Goal: Transaction & Acquisition: Subscribe to service/newsletter

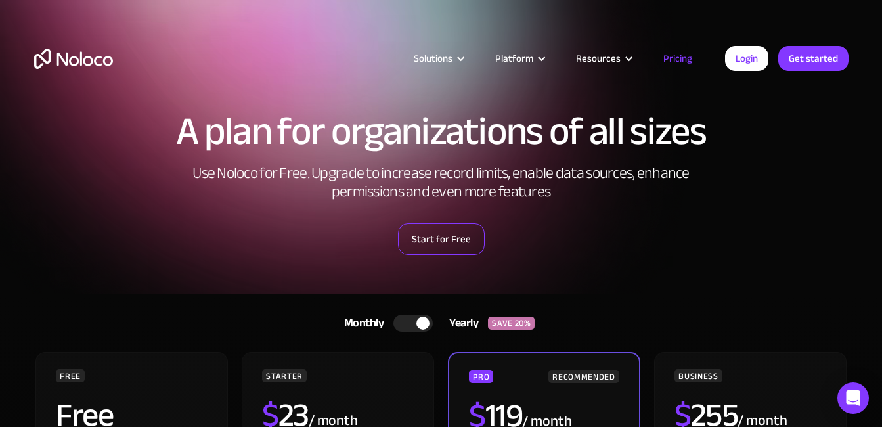
click at [442, 241] on link "Start for Free" at bounding box center [441, 239] width 87 height 32
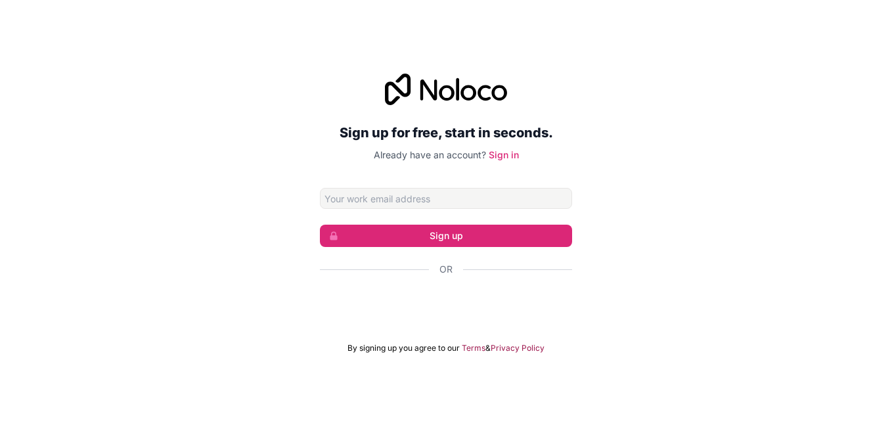
click at [385, 193] on input "Email address" at bounding box center [446, 198] width 252 height 21
type input "[EMAIL_ADDRESS][DOMAIN_NAME]"
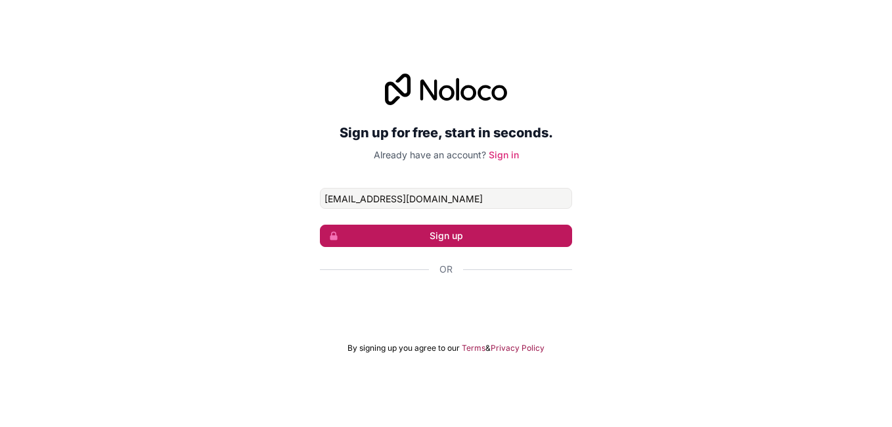
click at [415, 236] on button "Sign up" at bounding box center [446, 236] width 252 height 22
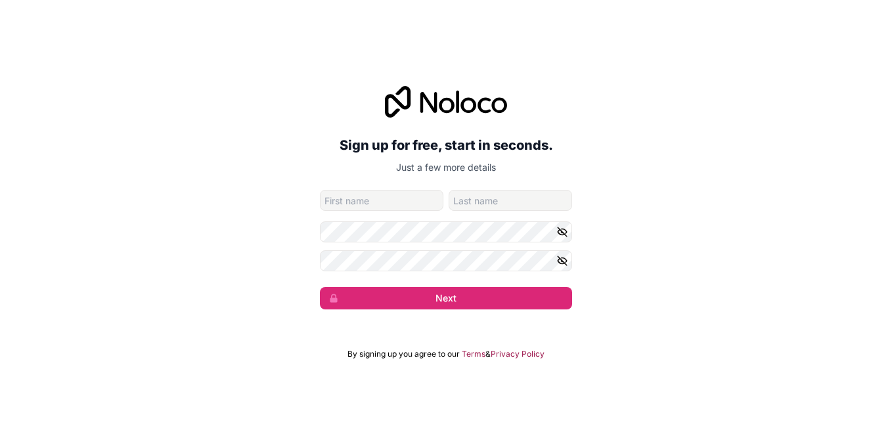
click at [380, 193] on input "given-name" at bounding box center [382, 200] width 124 height 21
type input "ali"
type input "raza"
click at [565, 232] on icon "button" at bounding box center [563, 232] width 12 height 12
click at [562, 263] on icon "button" at bounding box center [563, 261] width 12 height 12
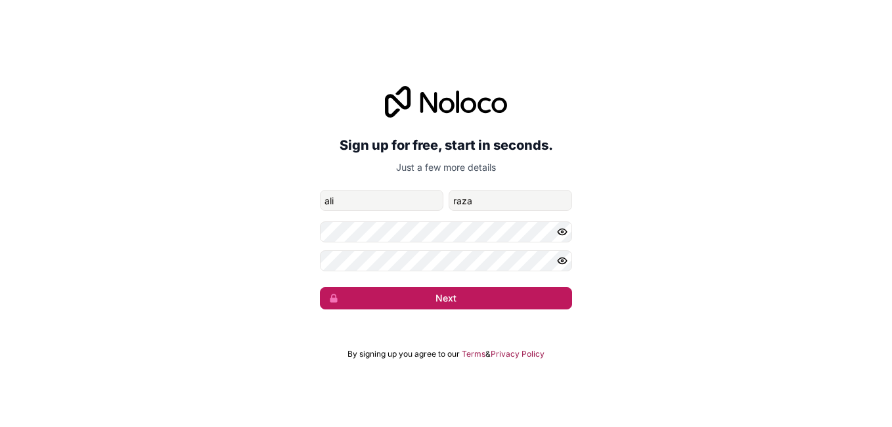
click at [436, 298] on button "Next" at bounding box center [446, 298] width 252 height 22
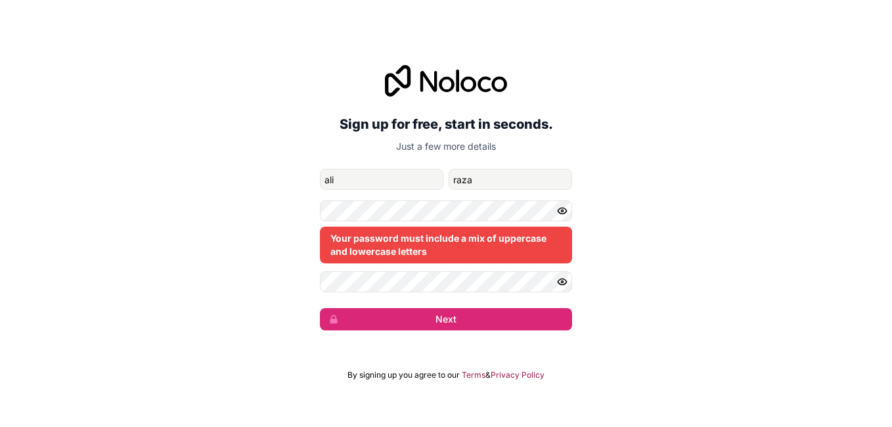
click at [624, 258] on div "Sign up for free, start in seconds. Just a few more details [EMAIL_ADDRESS][DOM…" at bounding box center [446, 198] width 892 height 302
click at [516, 244] on div "Your password must include a mix of uppercase and lowercase letters" at bounding box center [446, 245] width 252 height 37
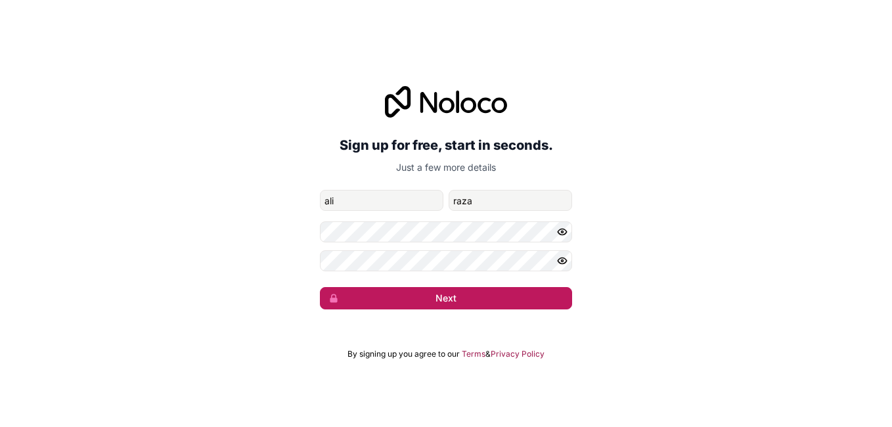
click at [452, 290] on button "Next" at bounding box center [446, 298] width 252 height 22
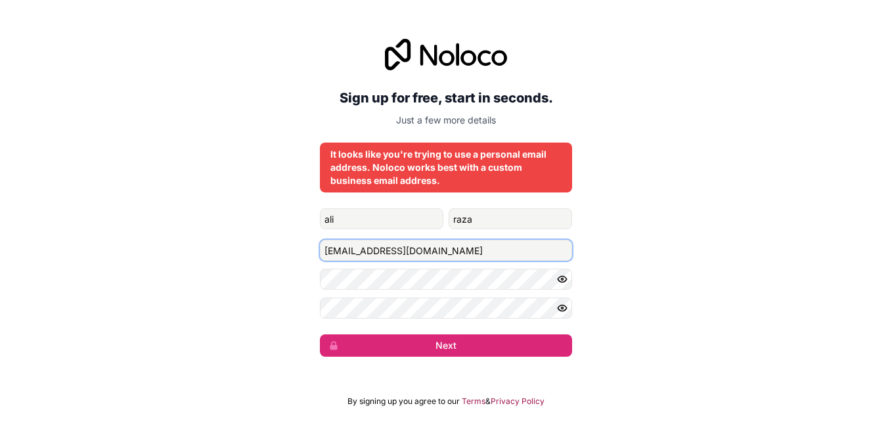
drag, startPoint x: 419, startPoint y: 248, endPoint x: 292, endPoint y: 250, distance: 126.8
click at [292, 250] on div "Sign up for free, start in seconds. Just a few more details It looks like you'r…" at bounding box center [446, 197] width 892 height 355
drag, startPoint x: 421, startPoint y: 250, endPoint x: 250, endPoint y: 296, distance: 176.7
click at [250, 296] on div "Sign up for free, start in seconds. Just a few more details It looks like you'r…" at bounding box center [446, 197] width 892 height 355
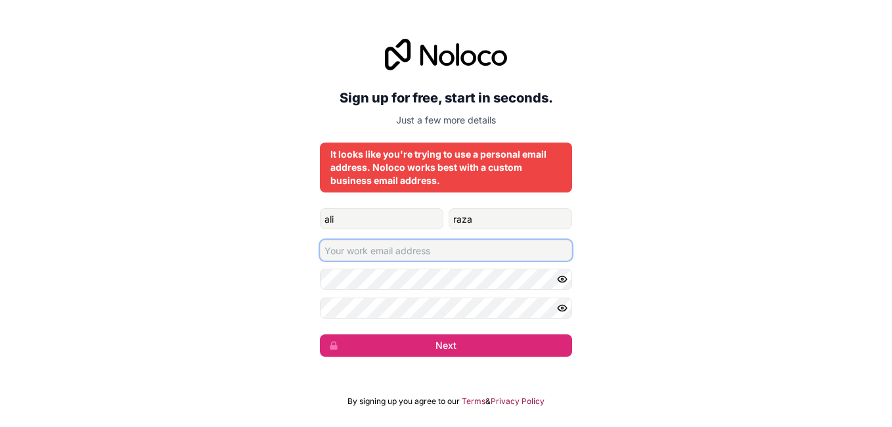
type input "h"
type input "a"
click at [347, 253] on input "Email address" at bounding box center [446, 250] width 252 height 21
type input "[EMAIL_ADDRESS][DOMAIN_NAME]"
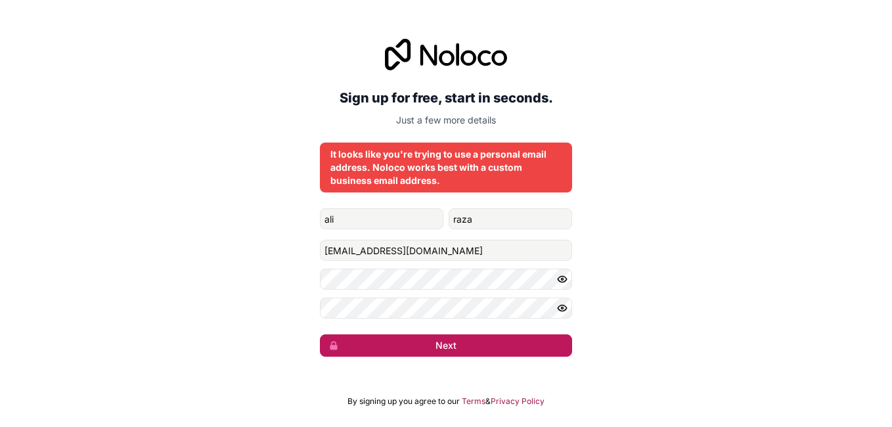
click at [404, 341] on button "Next" at bounding box center [446, 345] width 252 height 22
click at [404, 341] on button "submit" at bounding box center [446, 345] width 252 height 22
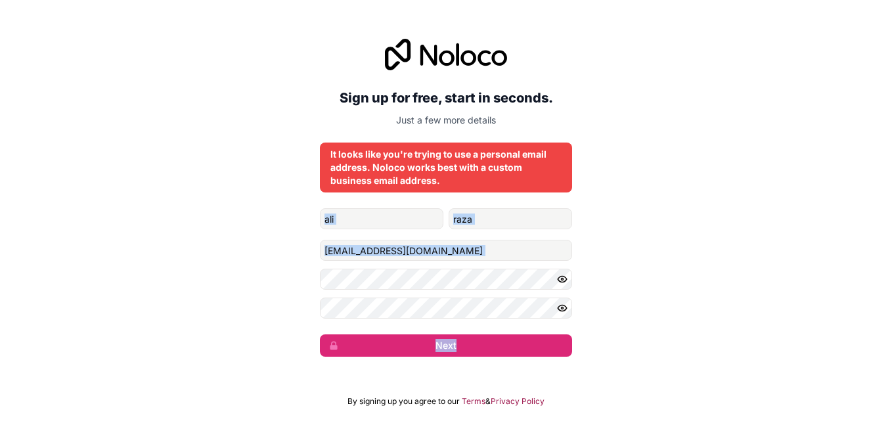
drag, startPoint x: 892, startPoint y: 321, endPoint x: 631, endPoint y: 164, distance: 303.9
click at [631, 164] on div "Sign up for free, start in seconds. Just a few more details It looks like you'r…" at bounding box center [446, 197] width 892 height 355
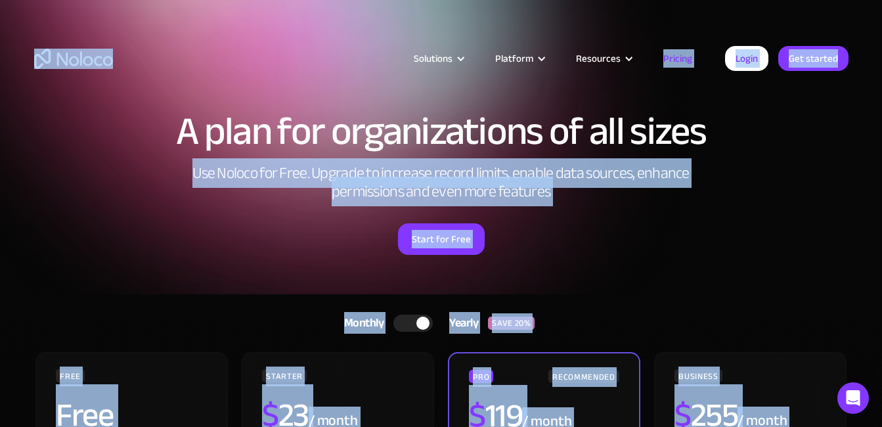
click at [882, 34] on html "A plan for organizations of all sizes Use Noloco for Free. Upgrade to increase …" at bounding box center [441, 213] width 882 height 427
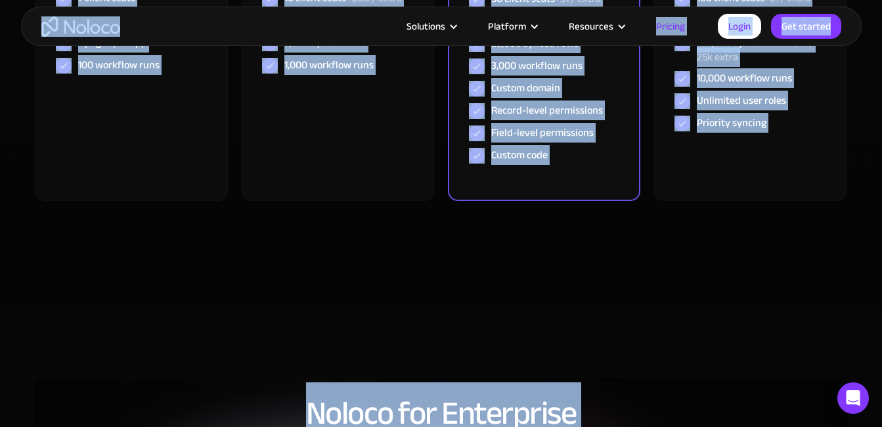
scroll to position [800, 0]
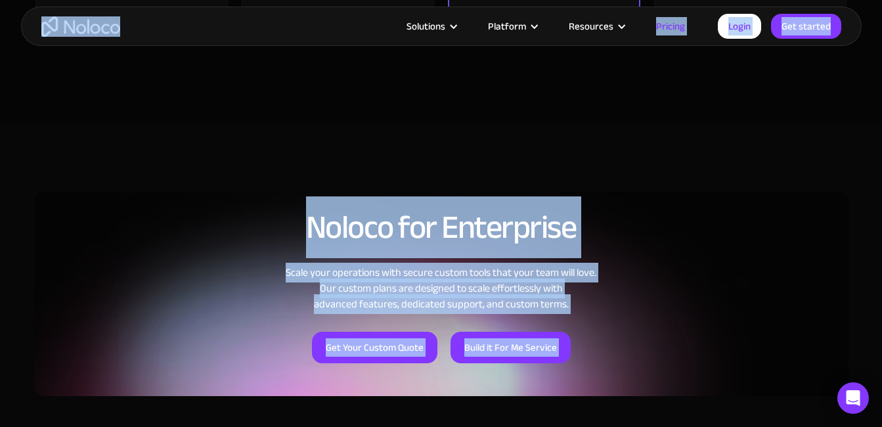
click at [706, 144] on section "Noloco for Enterprise Scale your operations with secure custom tools that your …" at bounding box center [441, 299] width 882 height 351
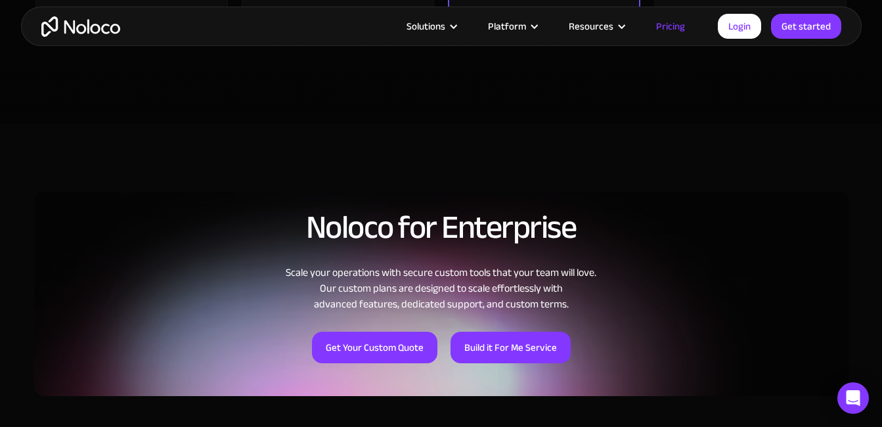
click at [706, 144] on section "Noloco for Enterprise Scale your operations with secure custom tools that your …" at bounding box center [441, 299] width 882 height 351
